Goal: Navigation & Orientation: Find specific page/section

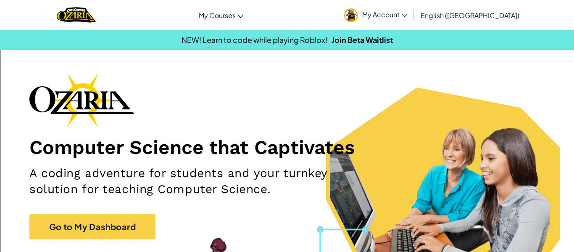
click at [247, 20] on link "My Courses" at bounding box center [220, 15] width 53 height 23
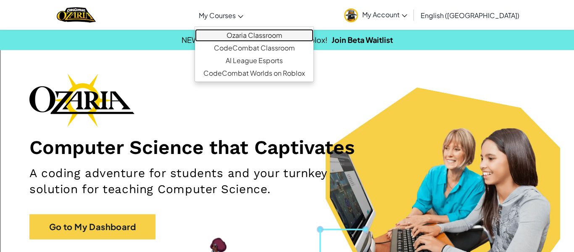
click at [272, 38] on link "Ozaria Classroom" at bounding box center [254, 35] width 118 height 13
